Goal: Information Seeking & Learning: Learn about a topic

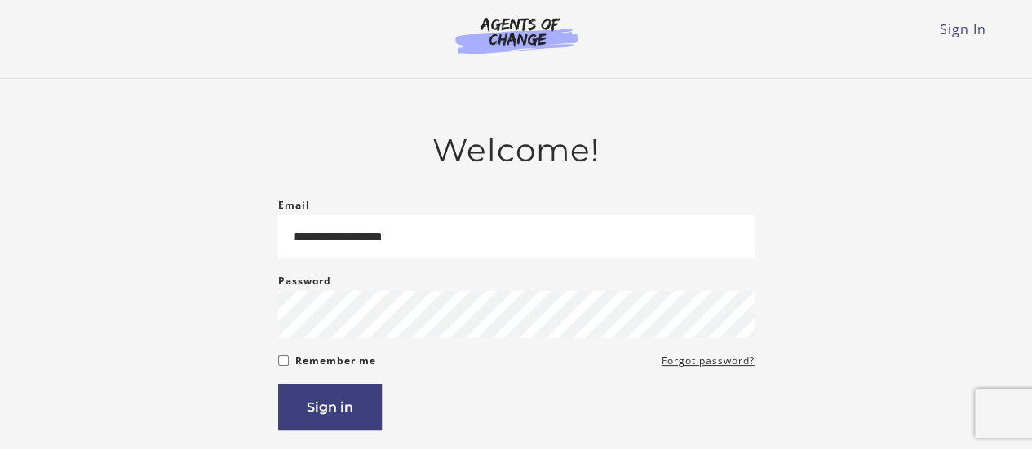
type input "**********"
click at [340, 396] on button "Sign in" at bounding box center [330, 407] width 104 height 46
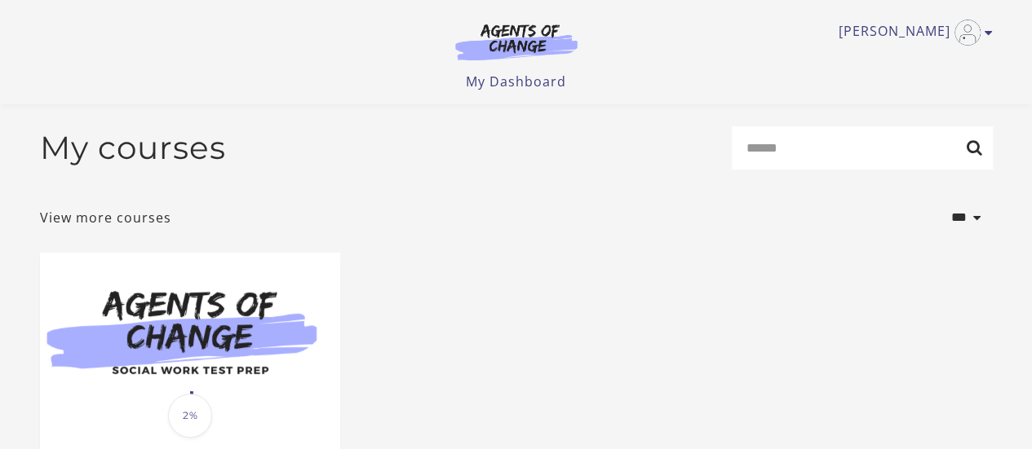
scroll to position [282, 0]
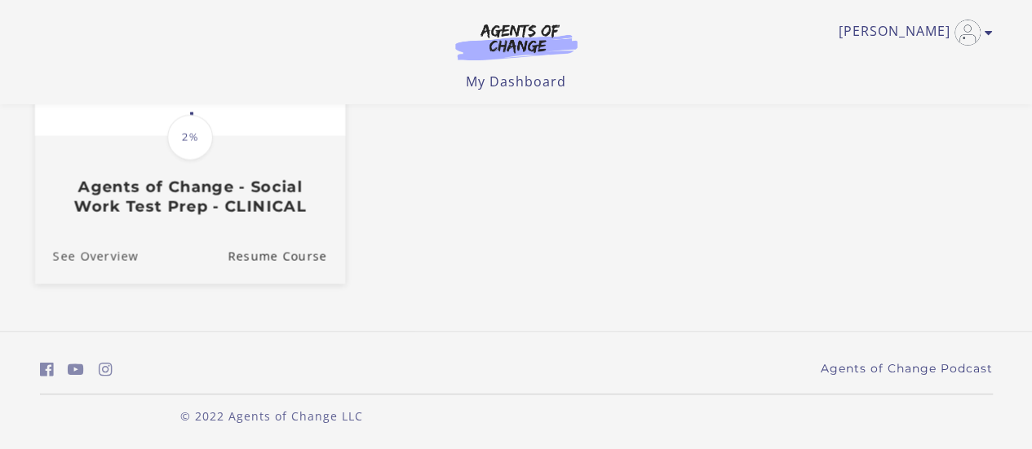
click at [85, 252] on link "See Overview" at bounding box center [86, 256] width 104 height 55
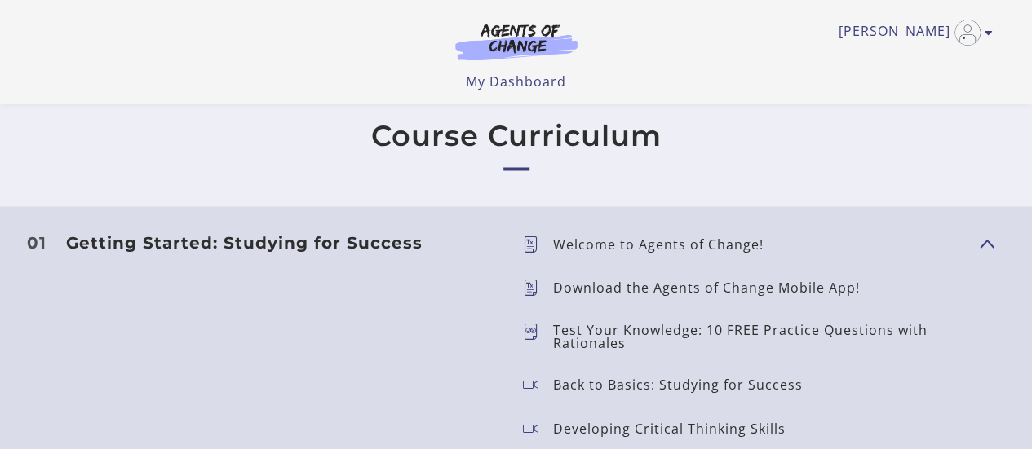
scroll to position [1363, 0]
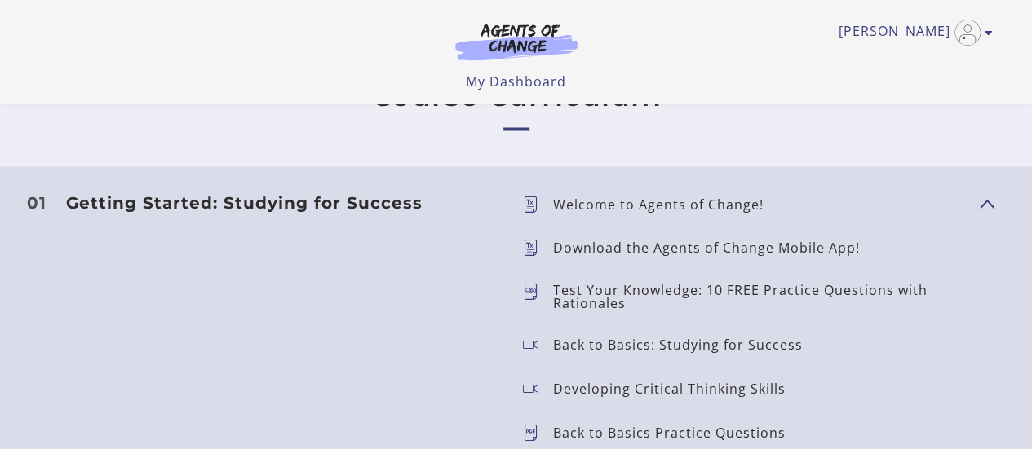
click at [603, 298] on p "Test Your Knowledge: 10 FREE Practice Questions with Rationales" at bounding box center [759, 296] width 413 height 26
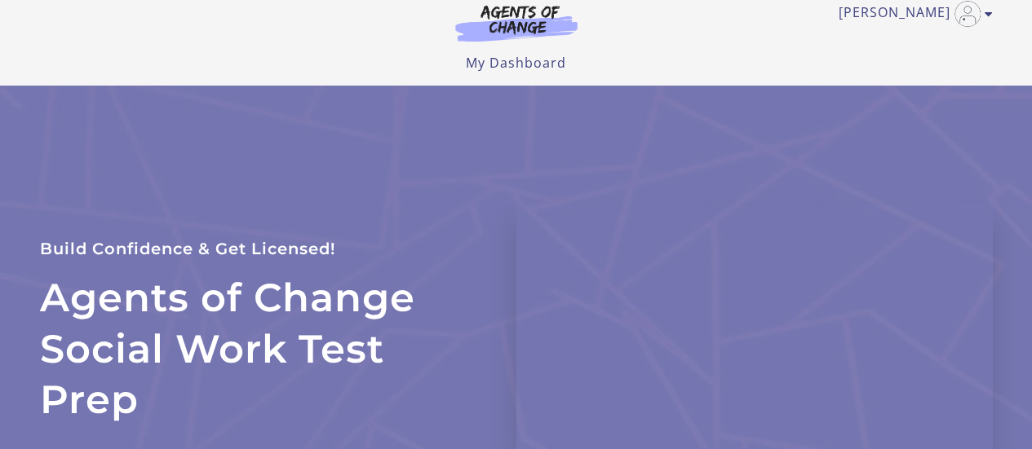
scroll to position [0, 0]
